Goal: Task Accomplishment & Management: Manage account settings

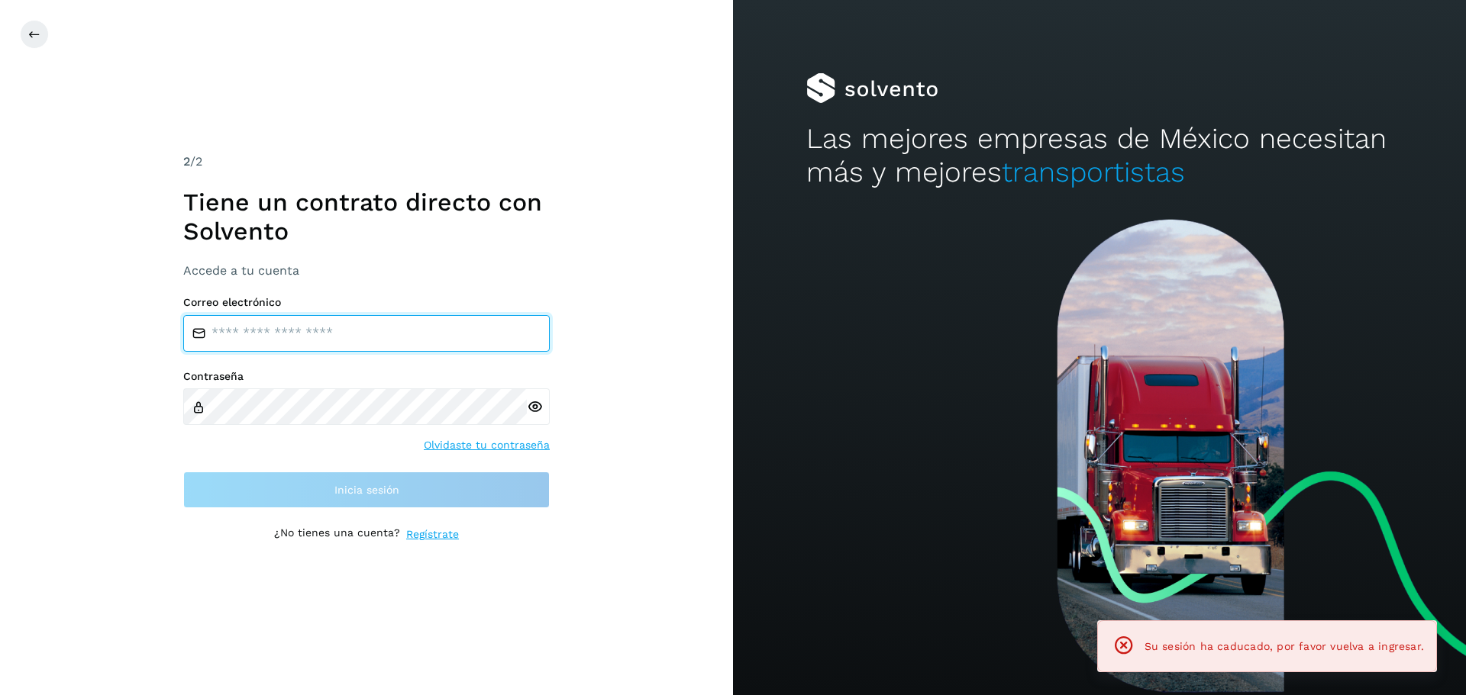
type input "**********"
click at [351, 344] on input "**********" at bounding box center [366, 333] width 366 height 37
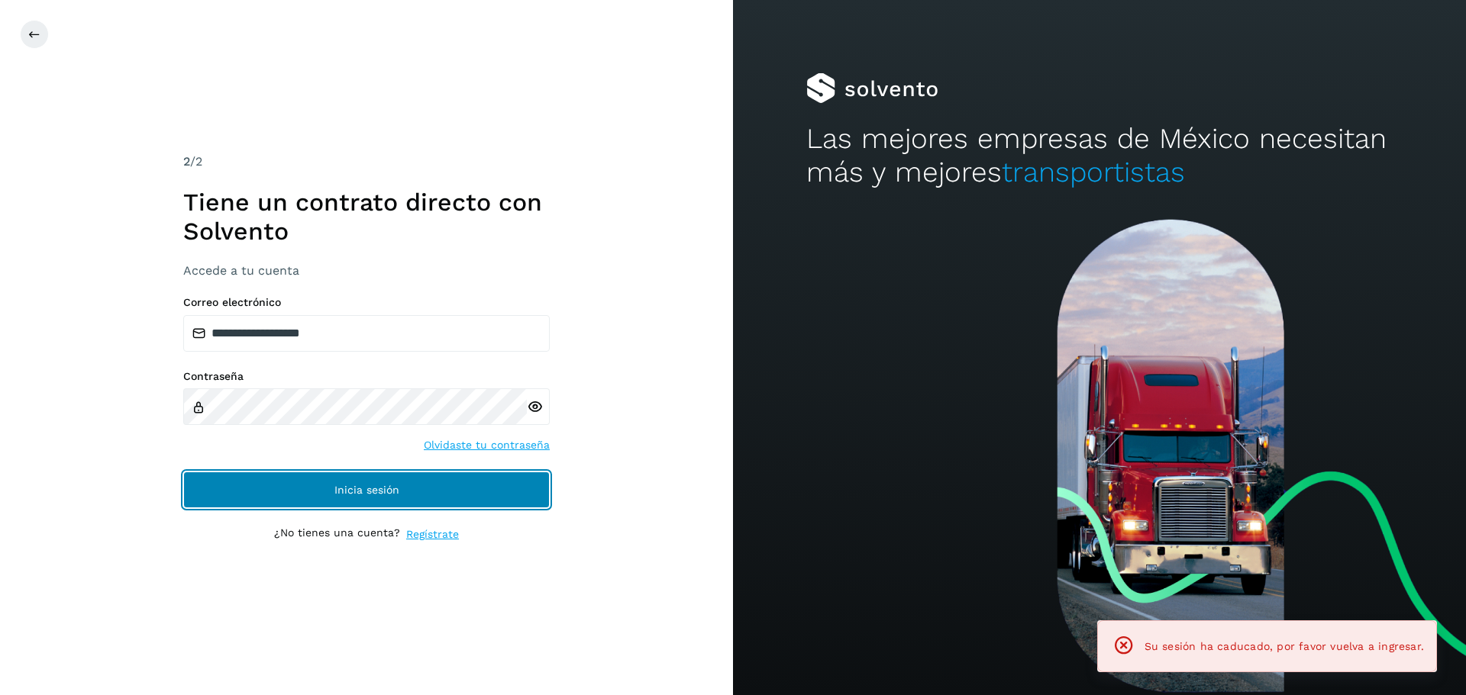
click at [346, 492] on span "Inicia sesión" at bounding box center [366, 490] width 65 height 11
